Goal: Navigation & Orientation: Find specific page/section

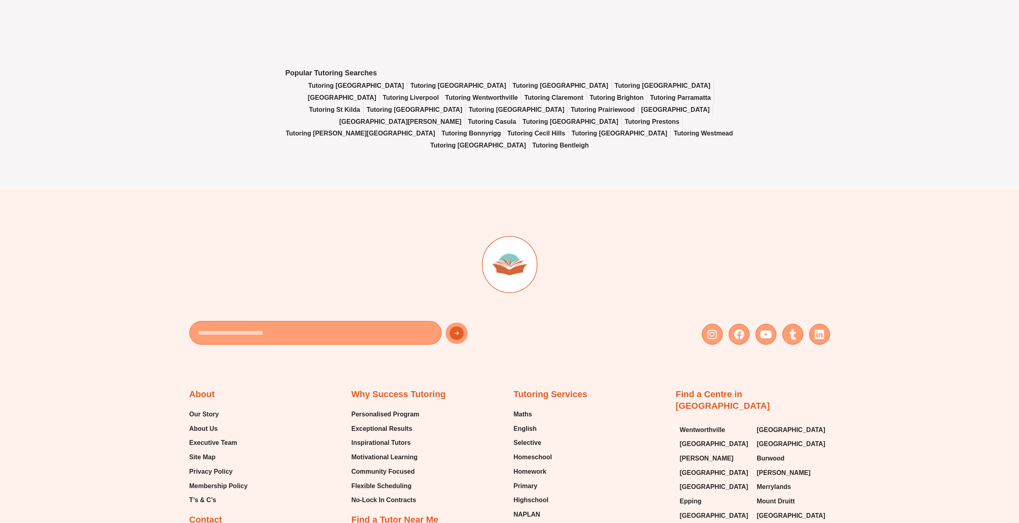
scroll to position [3644, 0]
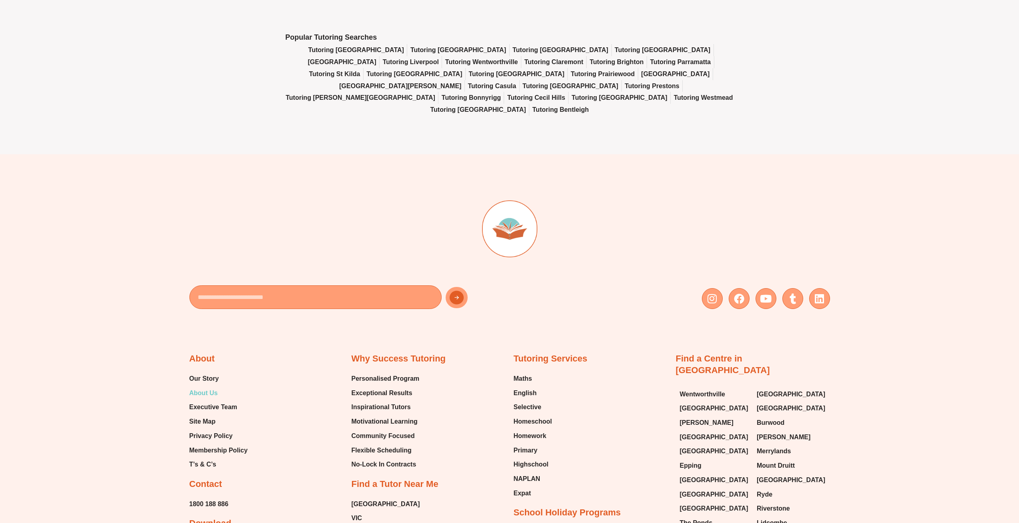
click at [199, 399] on span "About Us" at bounding box center [203, 393] width 28 height 12
click at [212, 413] on span "Executive Team" at bounding box center [213, 407] width 48 height 12
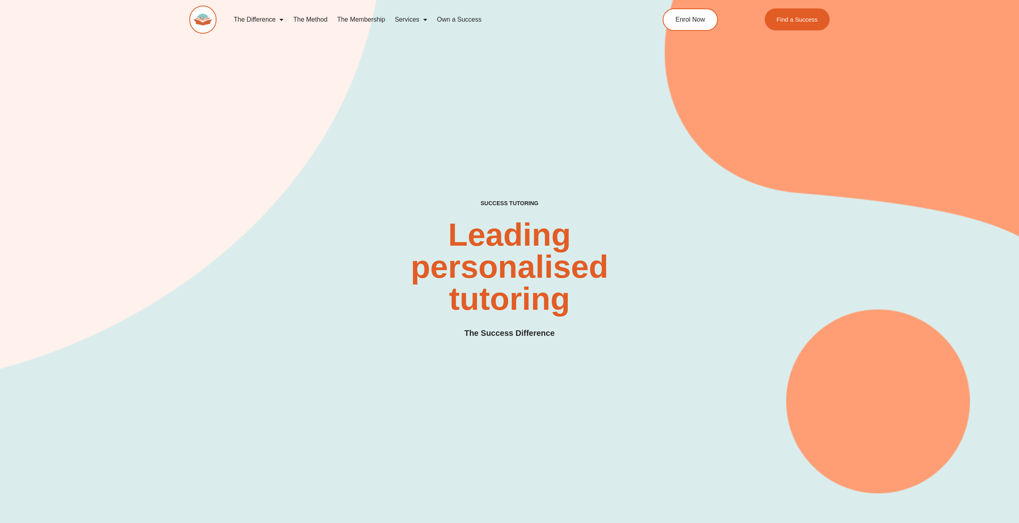
drag, startPoint x: 196, startPoint y: 422, endPoint x: 201, endPoint y: 420, distance: 5.7
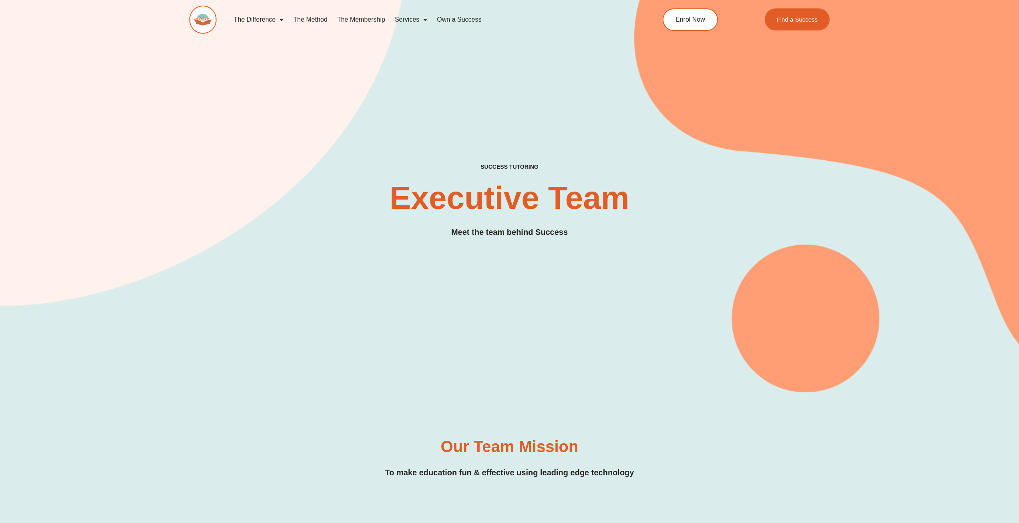
click at [506, 235] on h3 "Meet the team behind Success" at bounding box center [509, 232] width 117 height 12
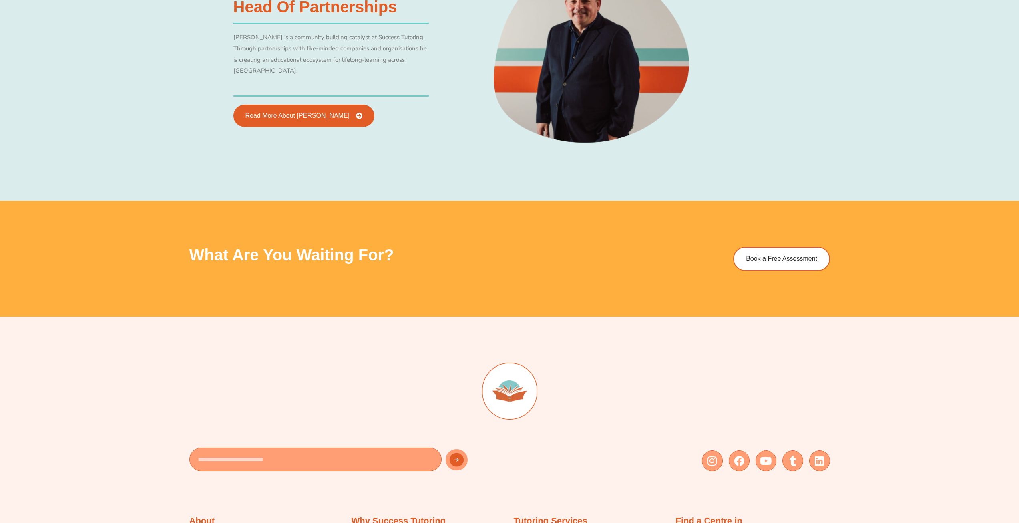
scroll to position [2203, 0]
